Goal: Transaction & Acquisition: Book appointment/travel/reservation

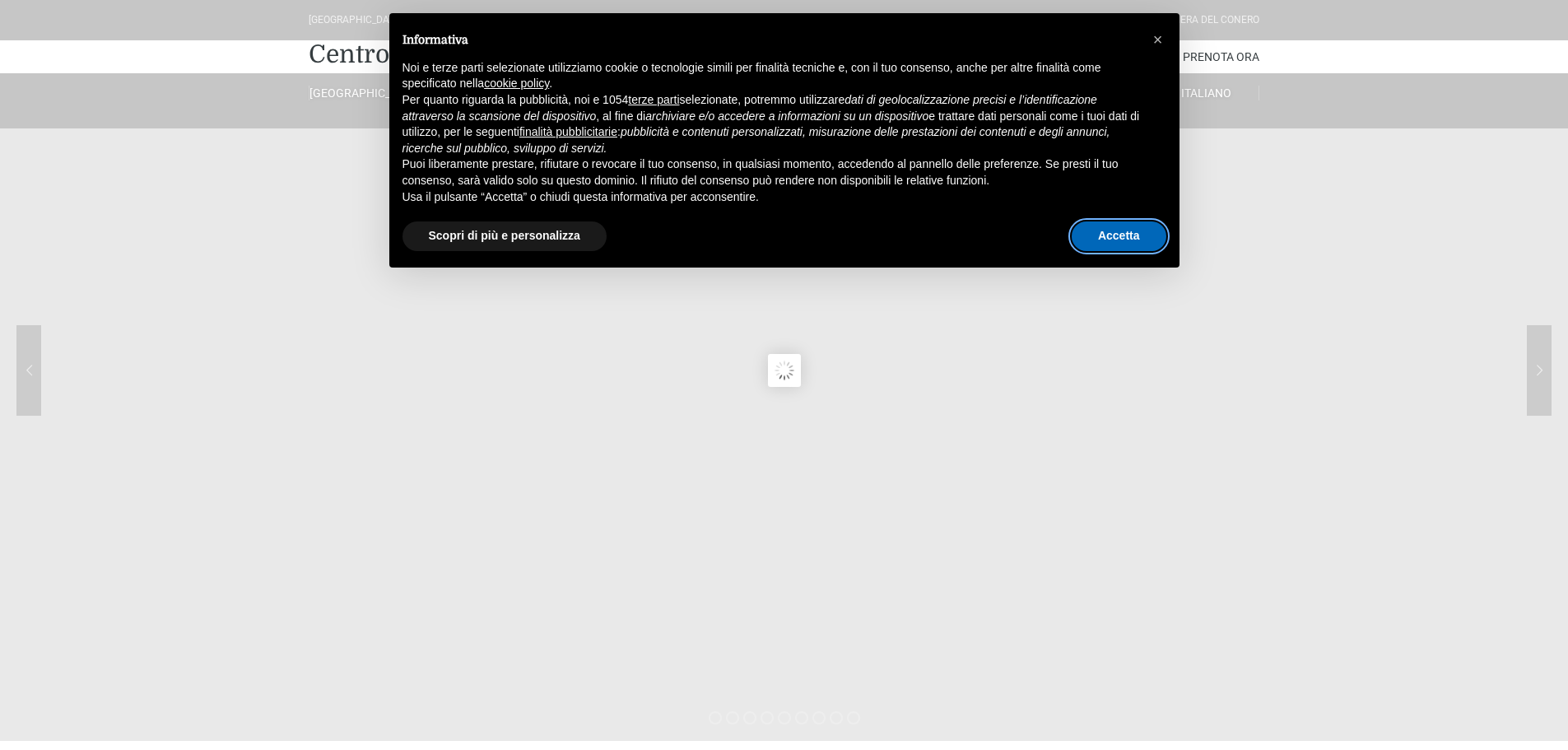
click at [1119, 249] on button "Accetta" at bounding box center [1119, 236] width 95 height 30
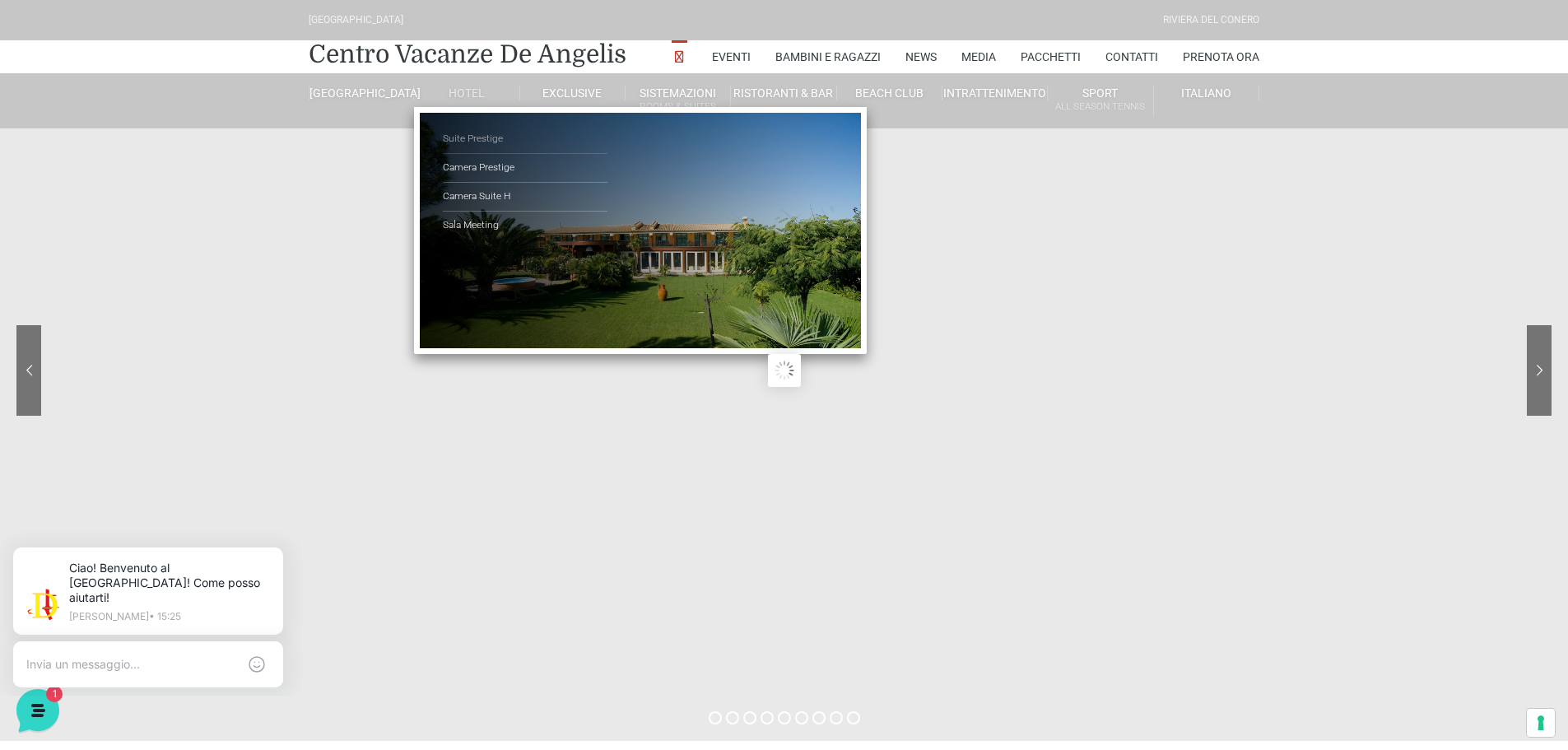
click at [460, 139] on link "Suite Prestige" at bounding box center [525, 139] width 165 height 29
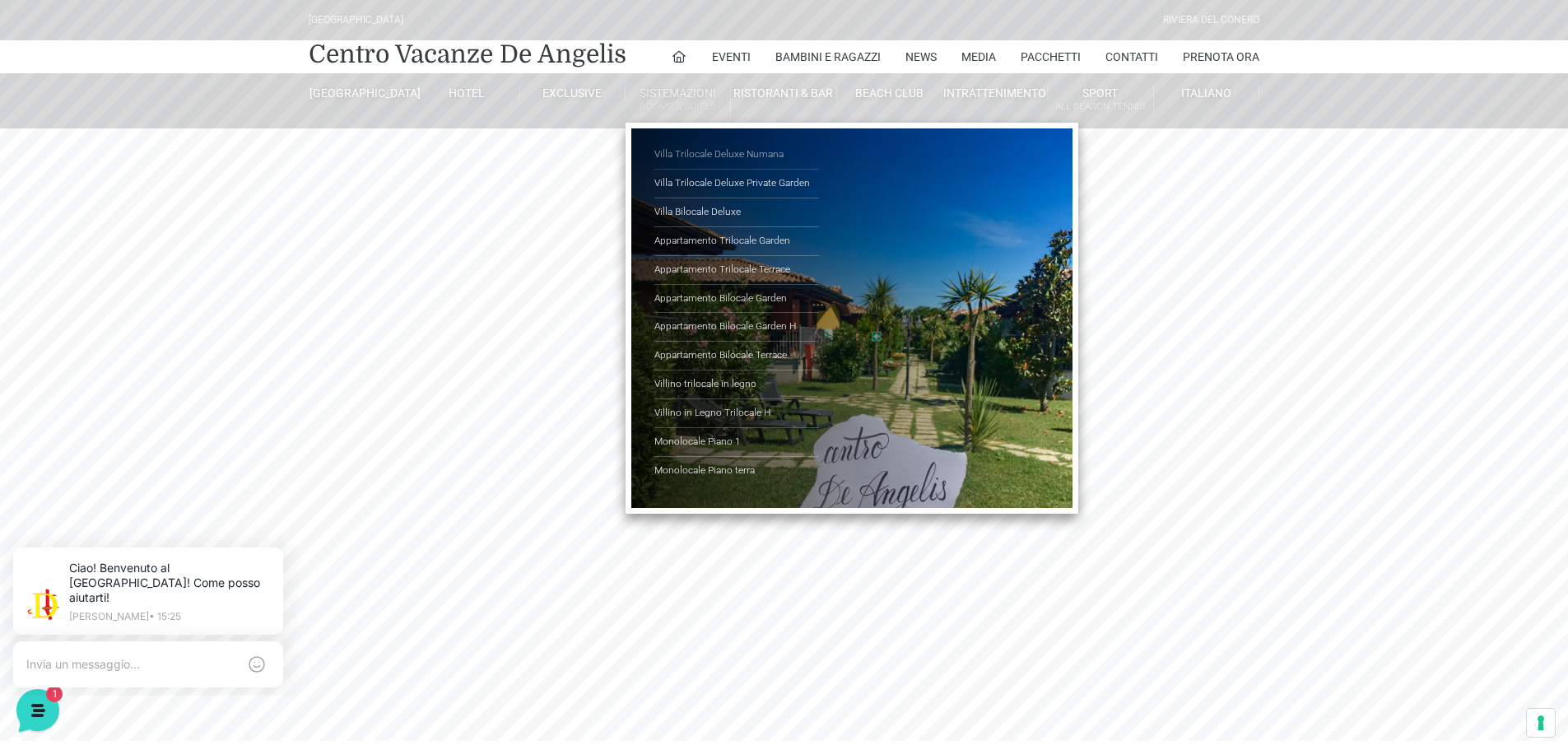
click at [714, 152] on link "Villa Trilocale Deluxe Numana" at bounding box center [736, 156] width 165 height 29
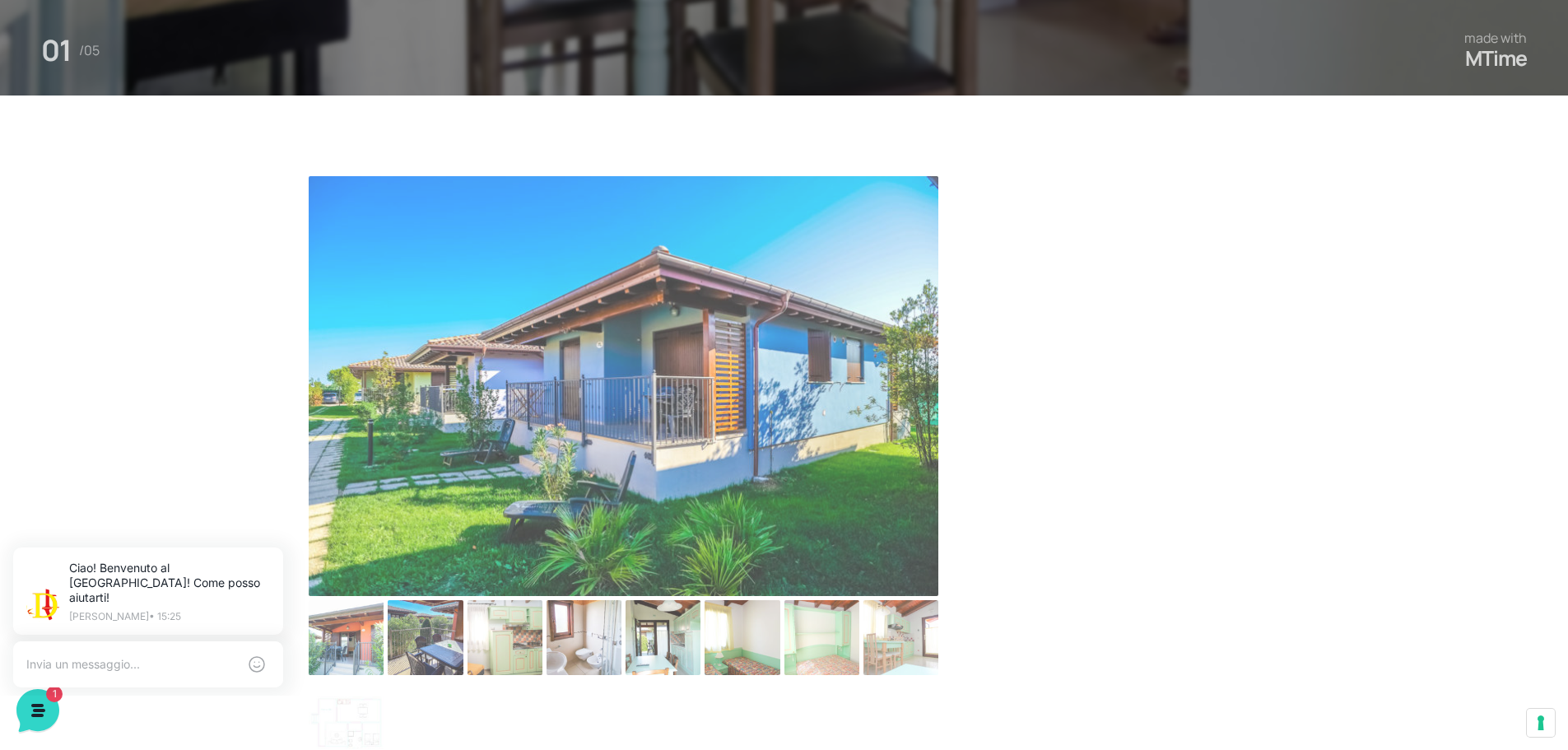
scroll to position [906, 0]
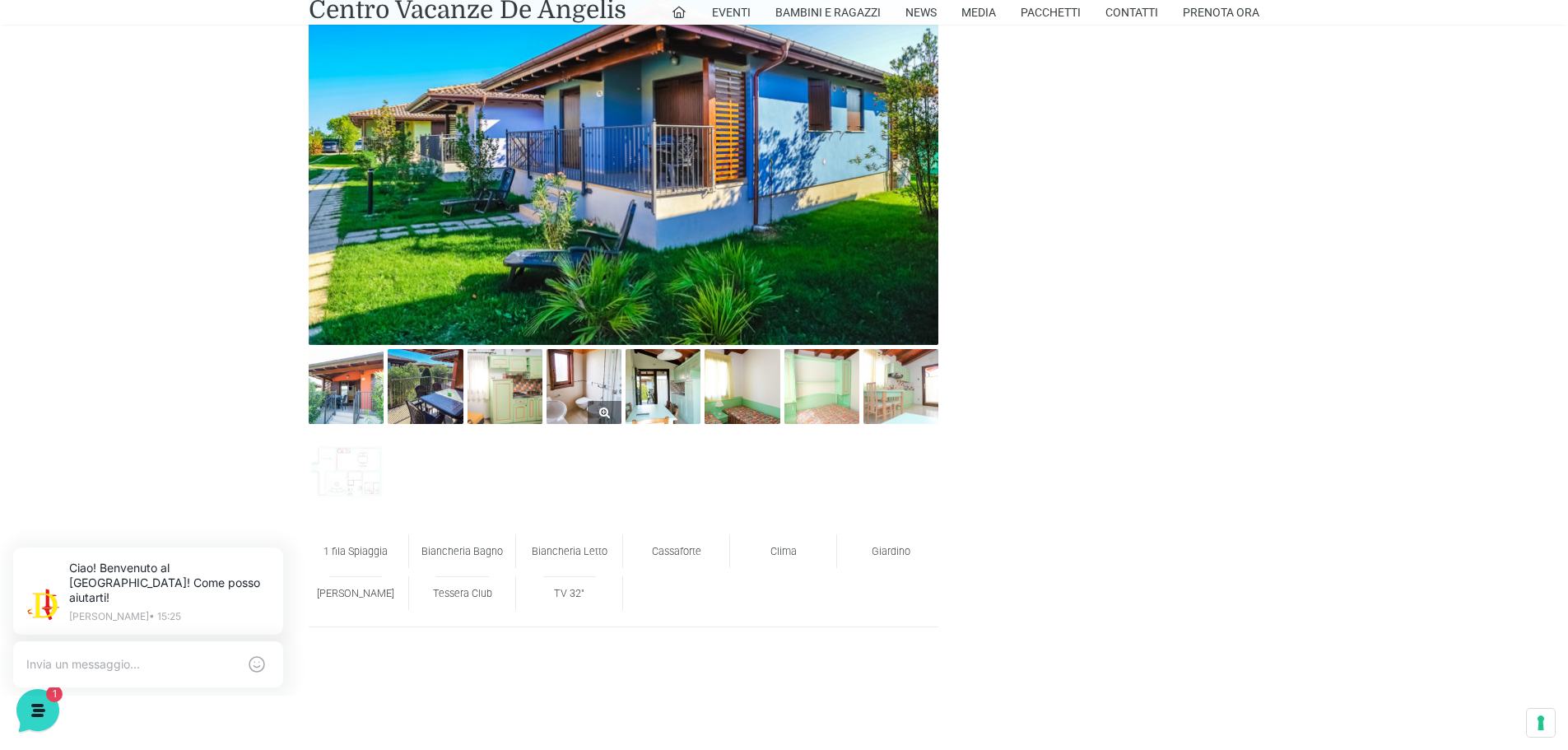
click at [577, 383] on img at bounding box center [583, 386] width 75 height 75
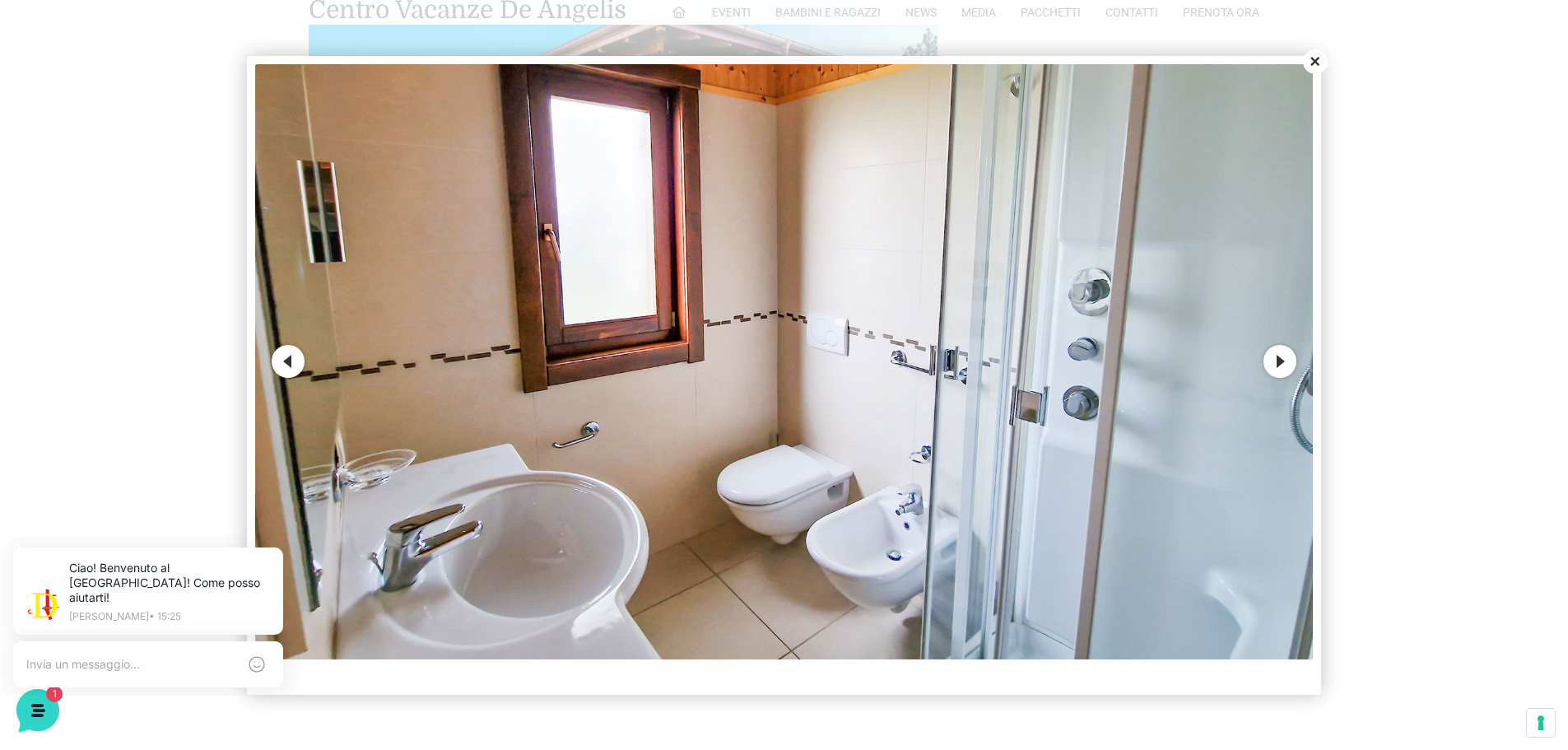
click at [1287, 356] on button "Next" at bounding box center [1280, 361] width 33 height 33
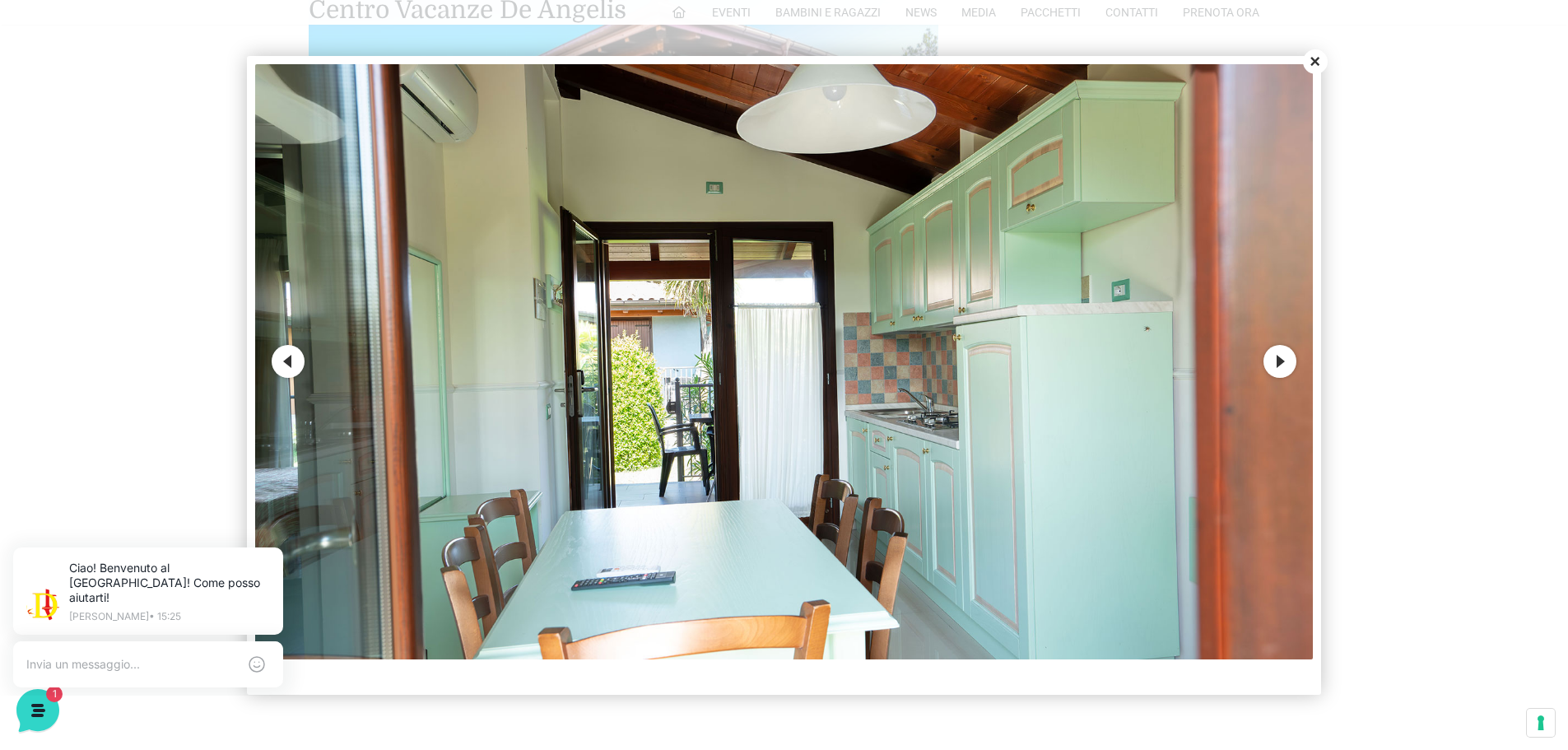
click at [1285, 350] on button "Next" at bounding box center [1280, 361] width 33 height 33
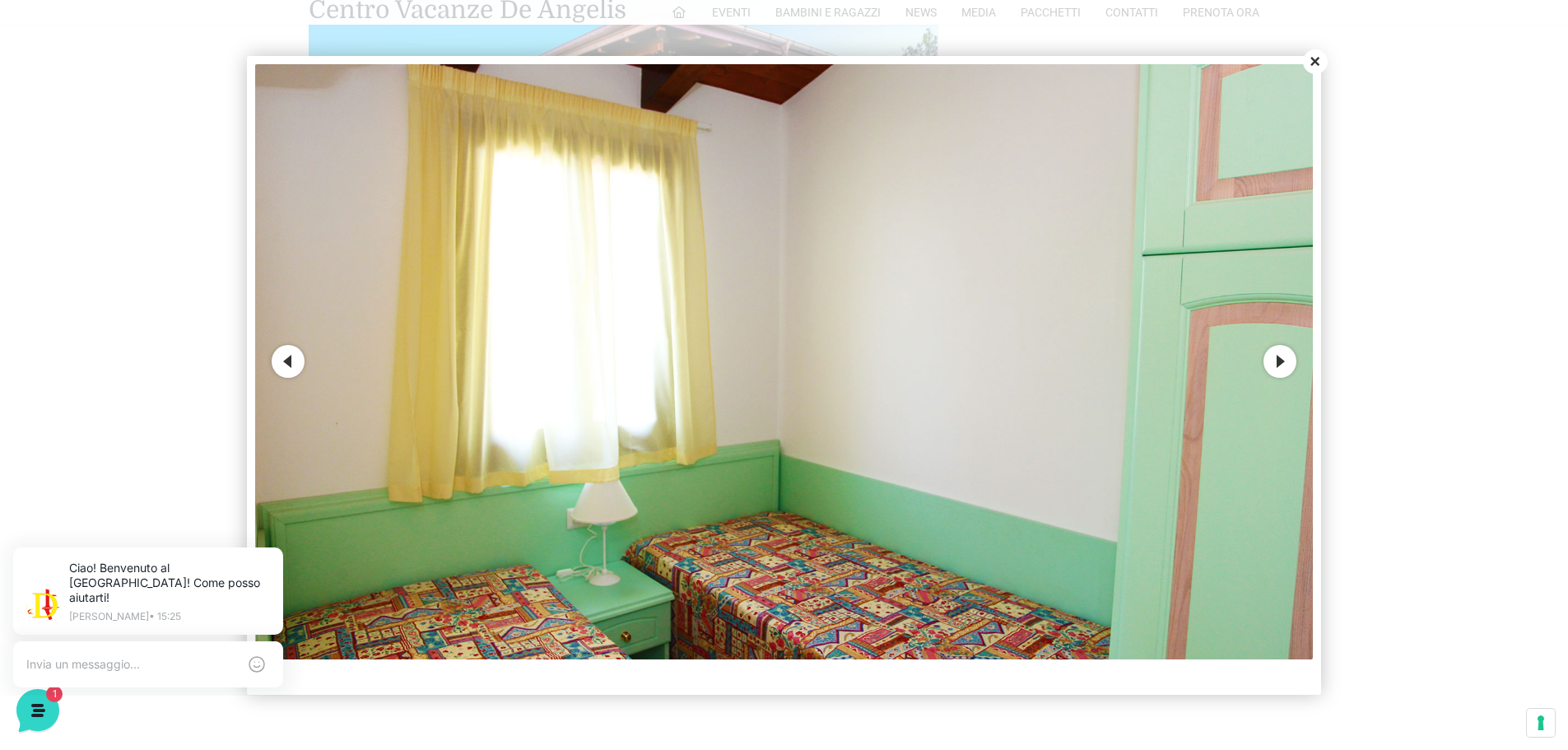
click at [1285, 348] on button "Next" at bounding box center [1280, 361] width 33 height 33
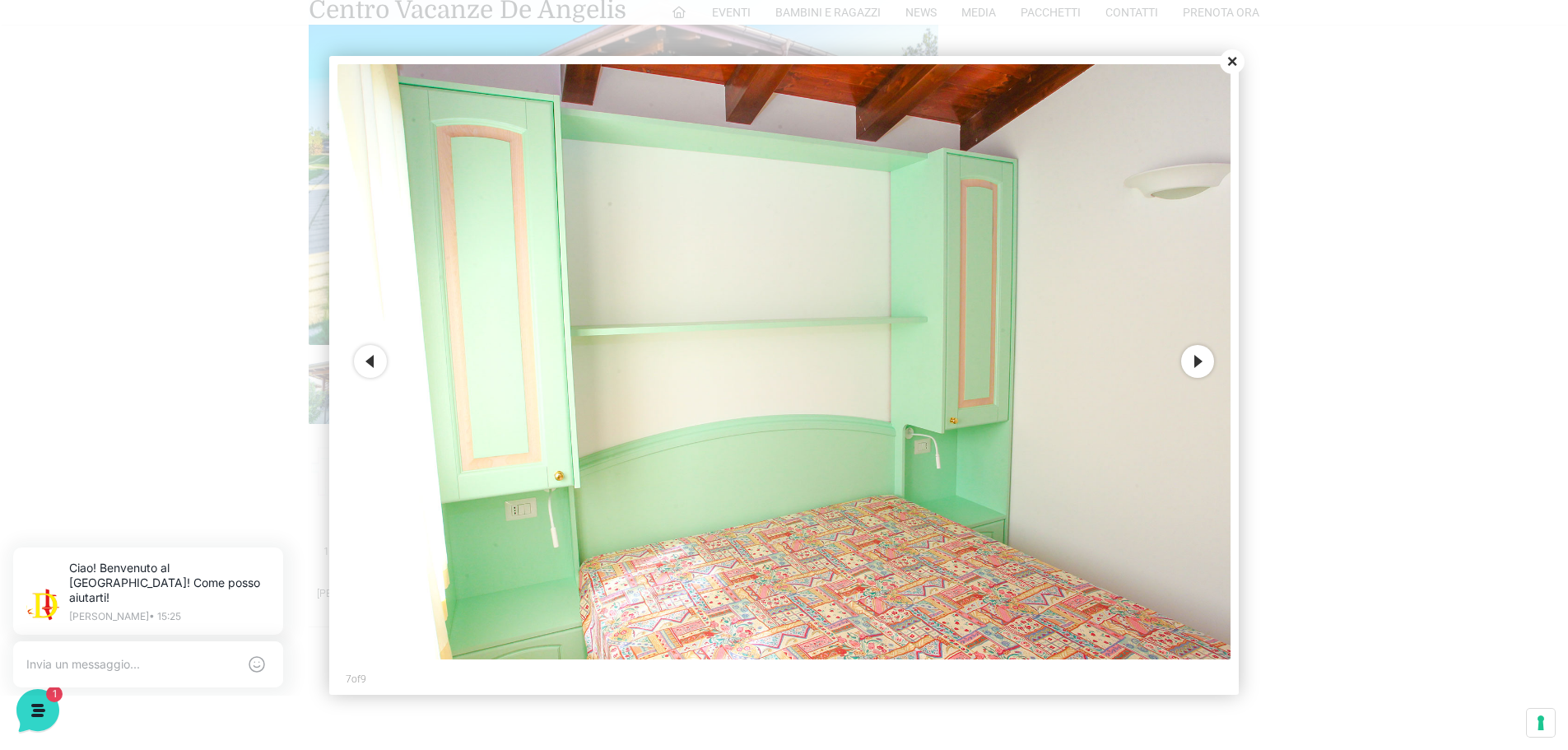
click at [1235, 60] on button "Close" at bounding box center [1232, 62] width 24 height 24
